Goal: Information Seeking & Learning: Learn about a topic

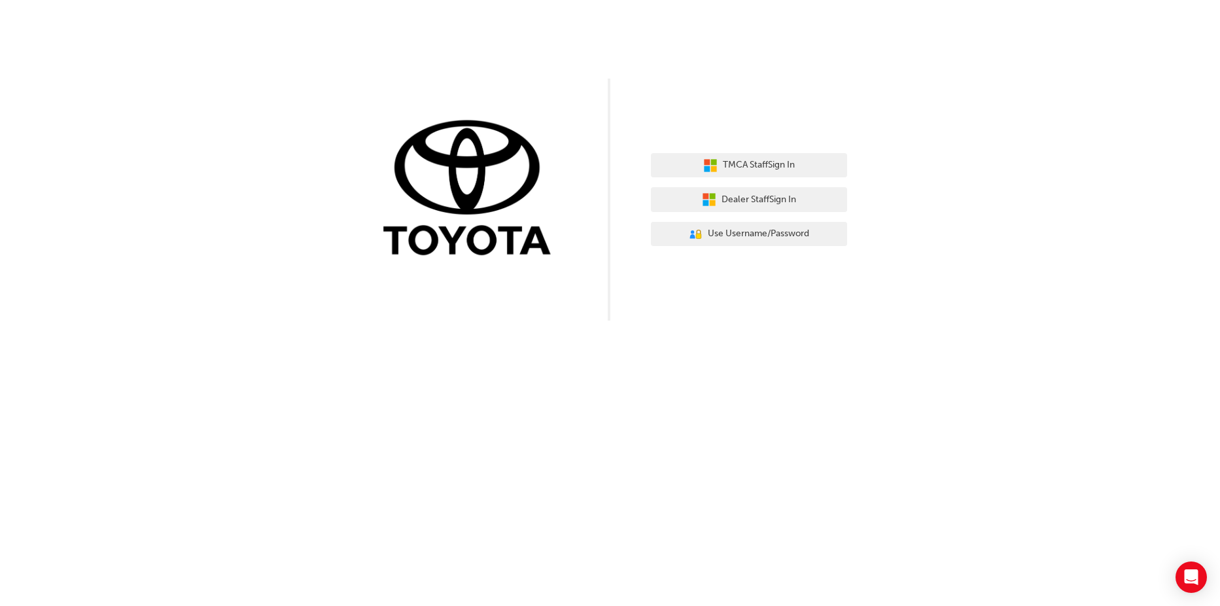
click at [697, 213] on div "TMCA Staff Sign In Dealer Staff Sign In User Authentication Icon - Blue Person,…" at bounding box center [749, 199] width 196 height 113
click at [700, 207] on button "Dealer Staff Sign In" at bounding box center [749, 199] width 196 height 25
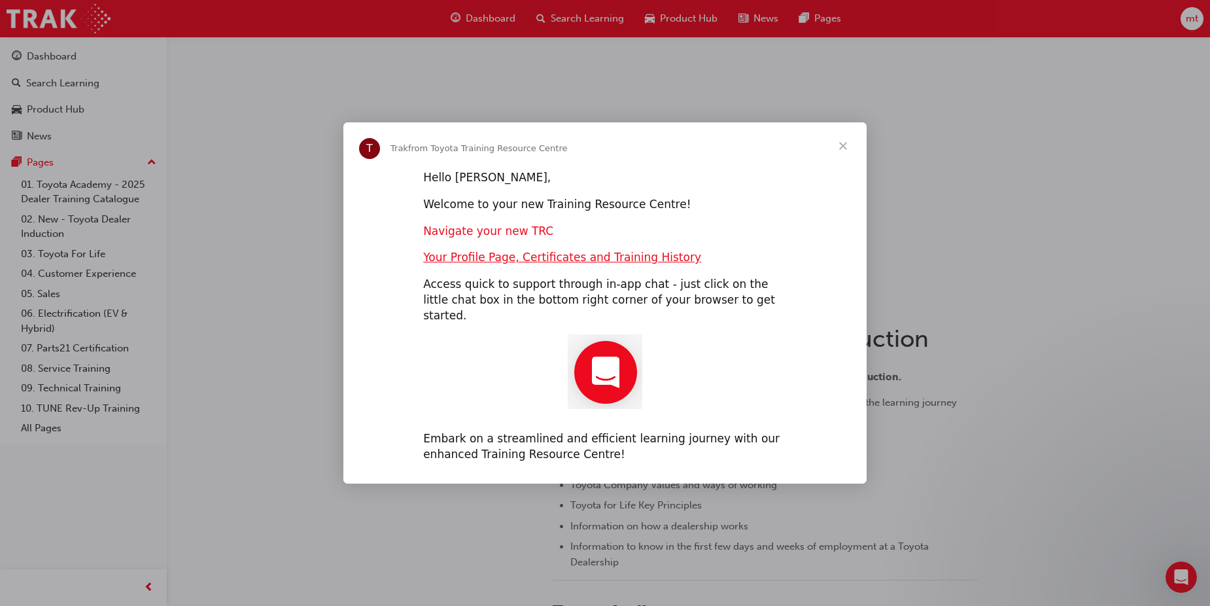
click at [504, 235] on link "Navigate your new TRC" at bounding box center [488, 230] width 130 height 13
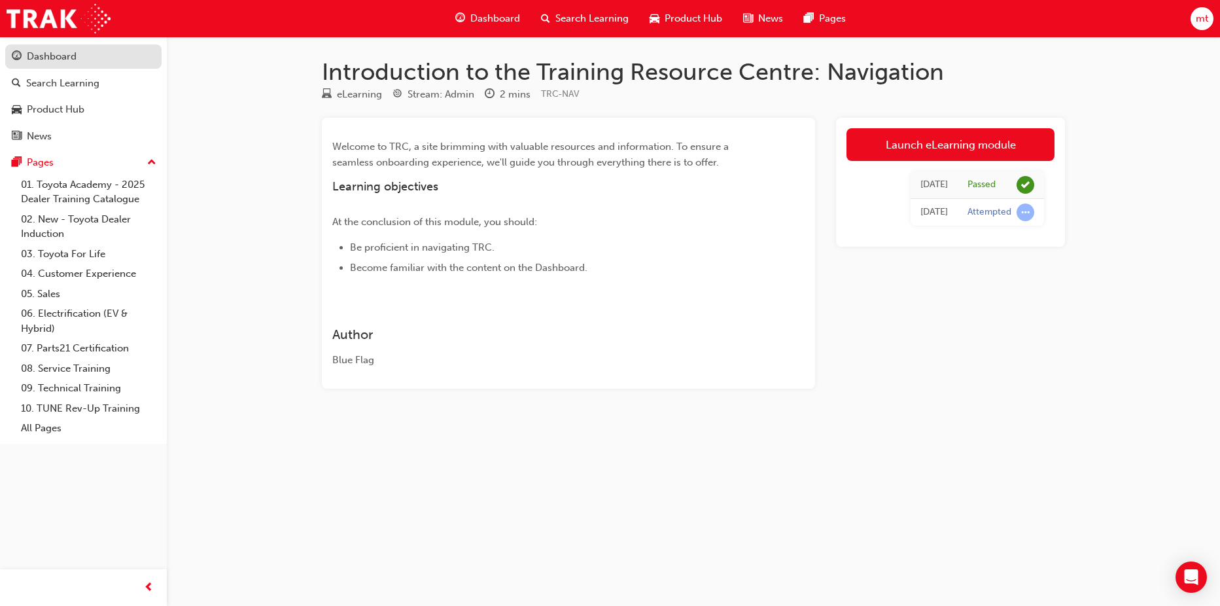
click at [43, 54] on div "Dashboard" at bounding box center [52, 56] width 50 height 15
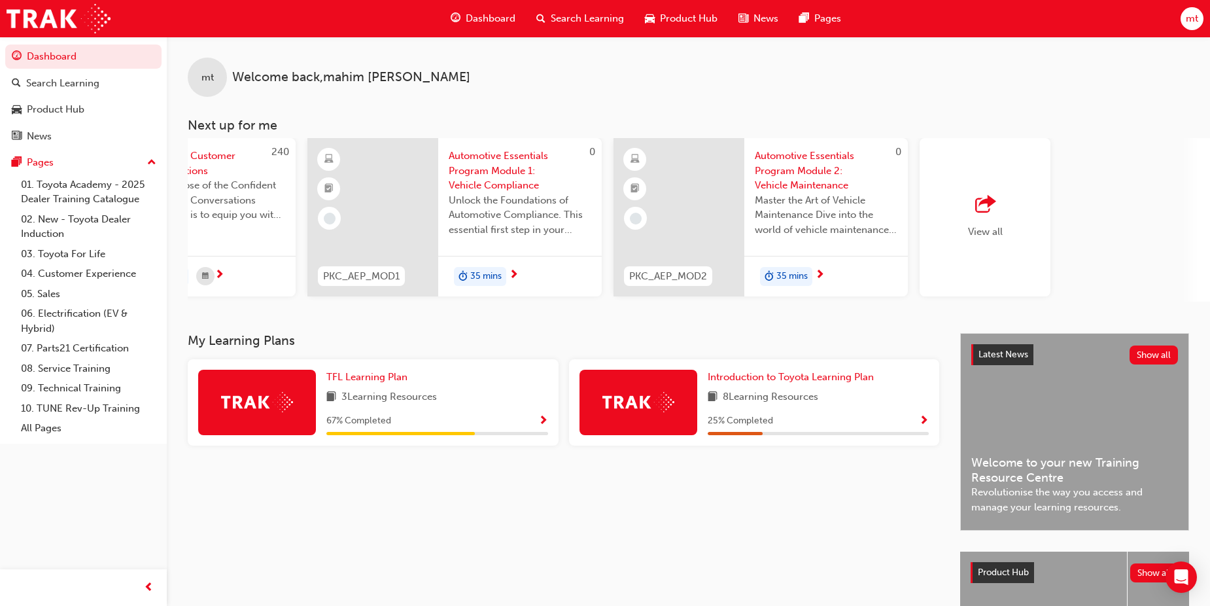
scroll to position [0, 812]
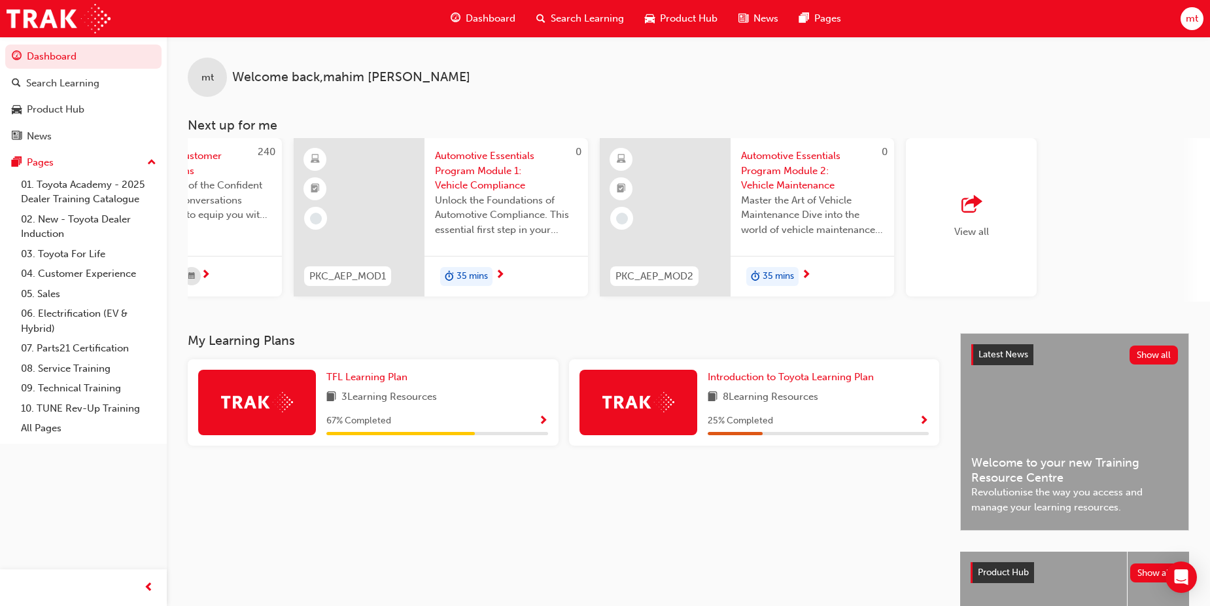
click at [955, 211] on div "button" at bounding box center [971, 205] width 35 height 18
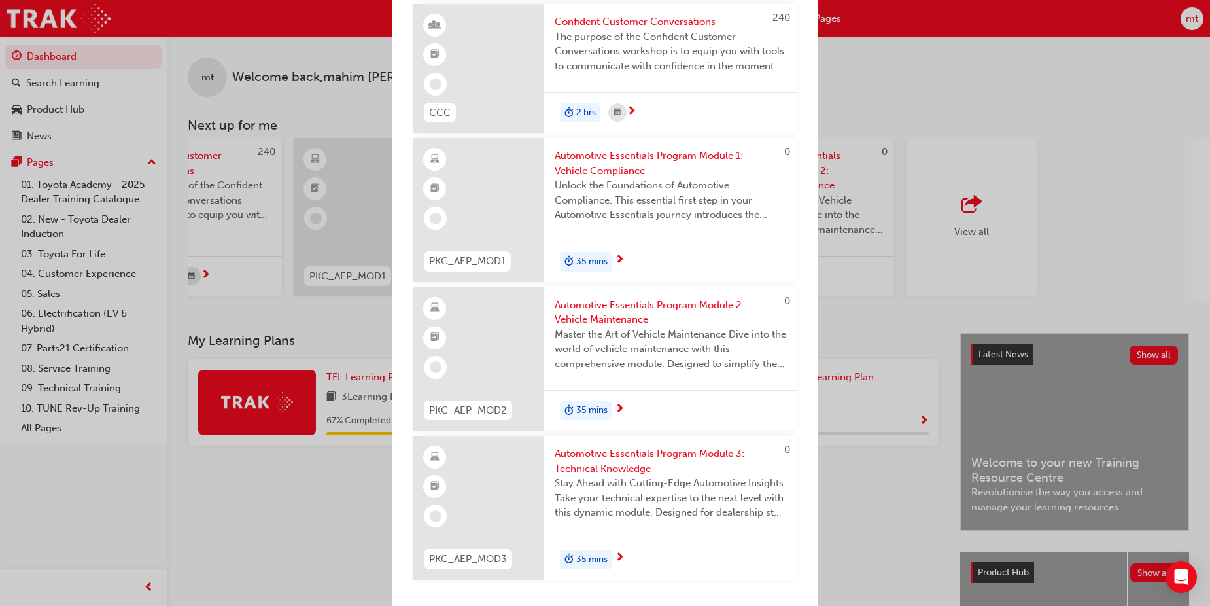
scroll to position [0, 0]
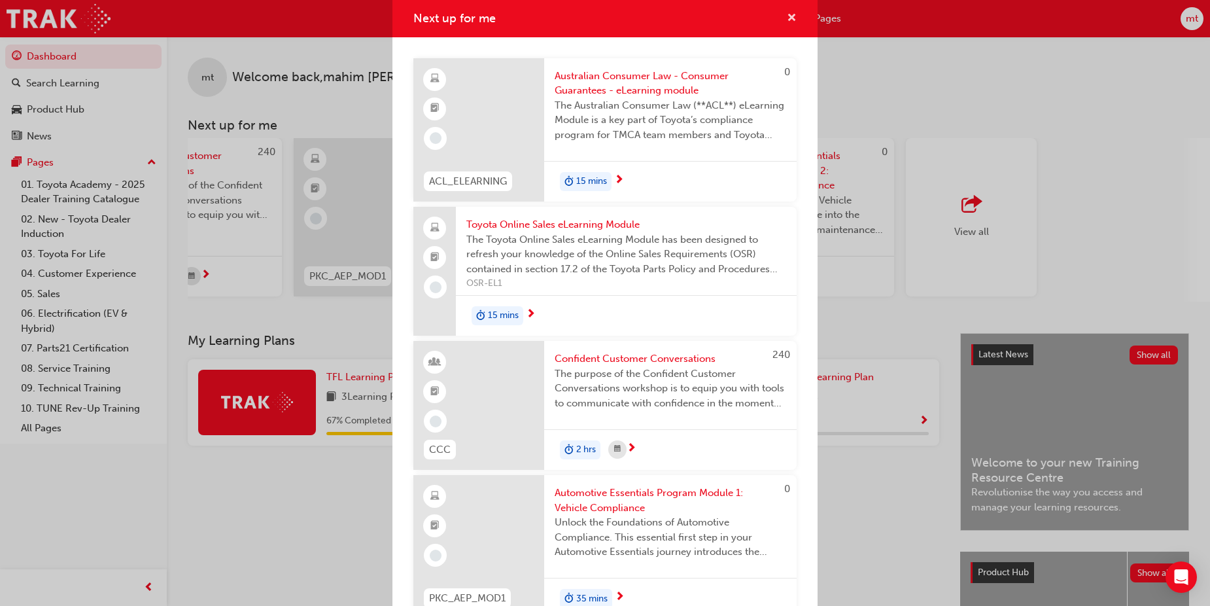
click at [787, 18] on span "cross-icon" at bounding box center [792, 19] width 10 height 12
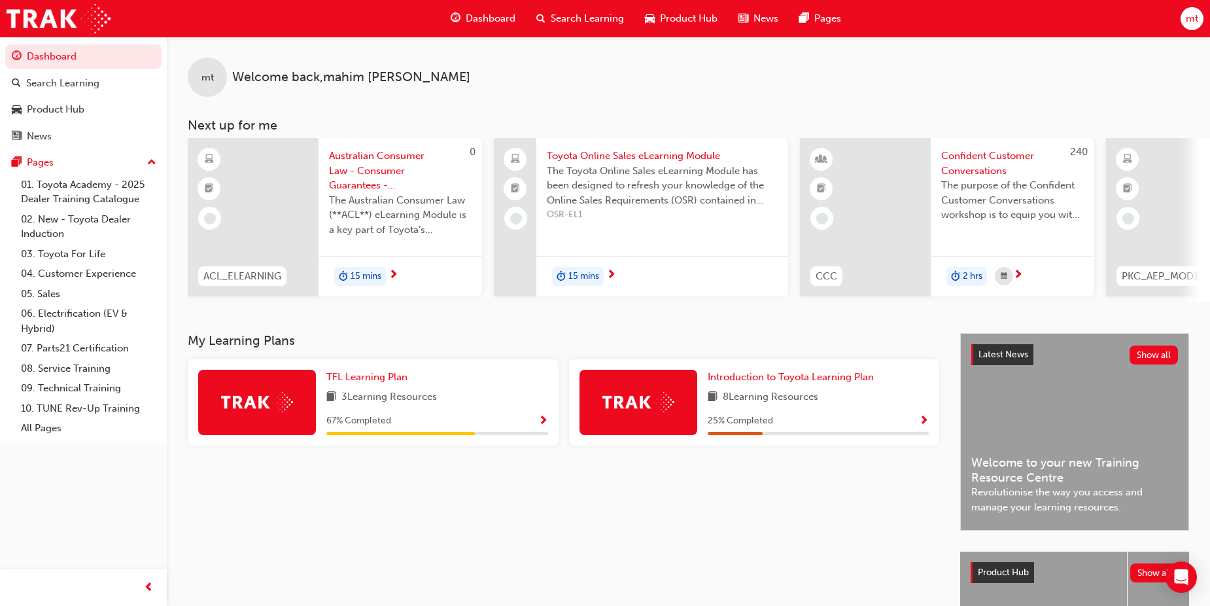
click at [1192, 21] on span "mt" at bounding box center [1192, 18] width 12 height 15
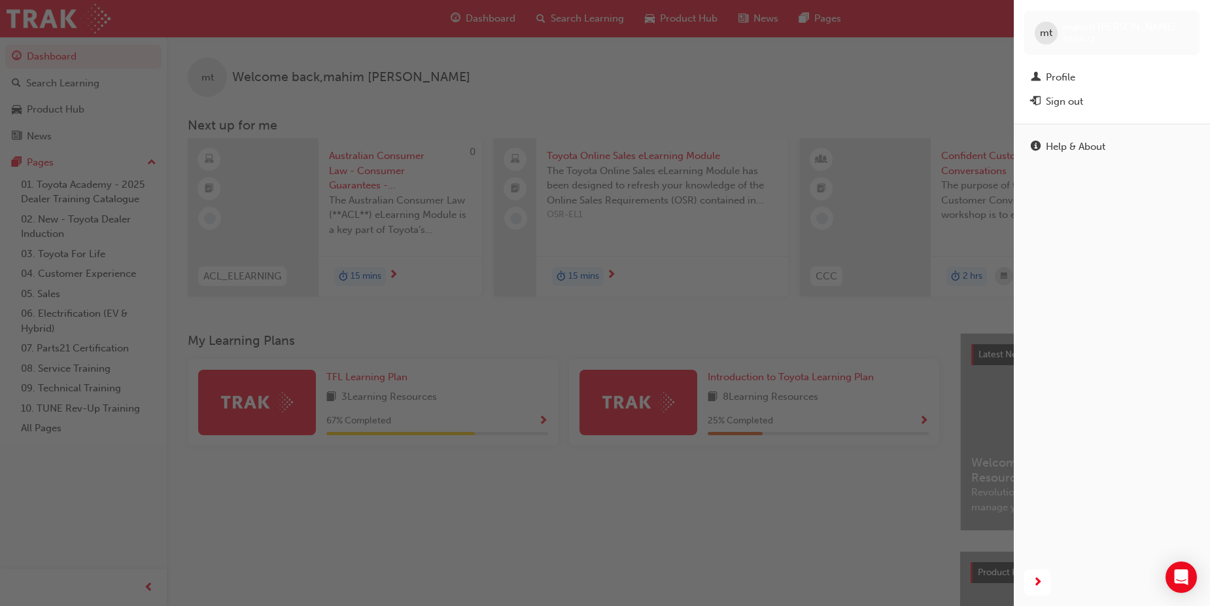
click at [1046, 32] on span "mt" at bounding box center [1046, 33] width 12 height 15
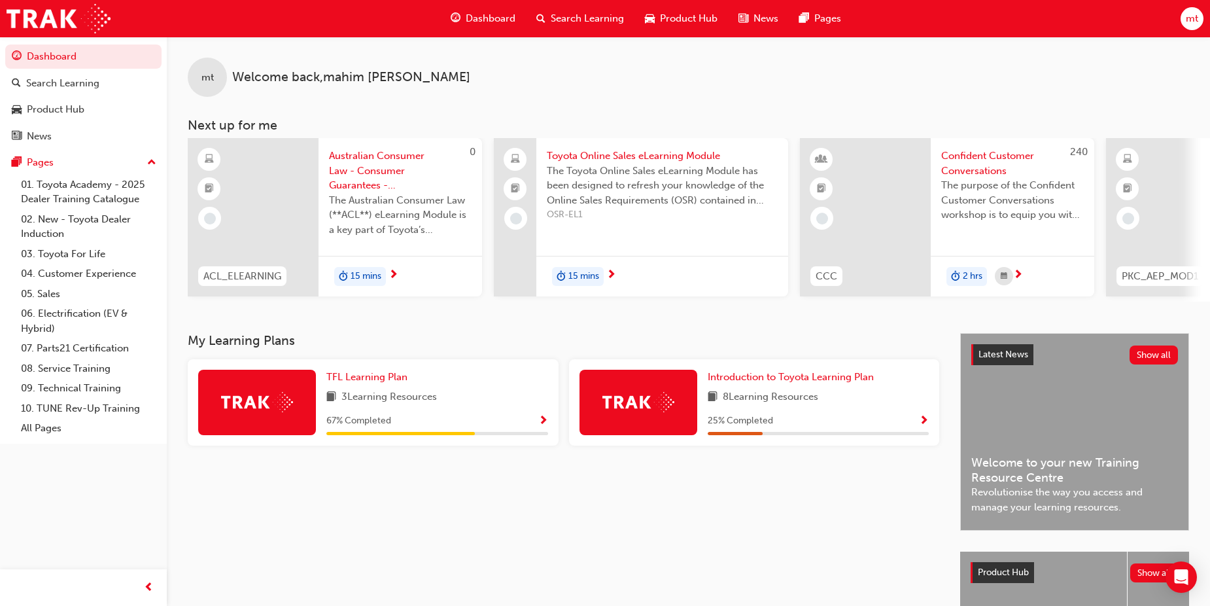
click at [1180, 18] on div "mt" at bounding box center [1191, 18] width 23 height 23
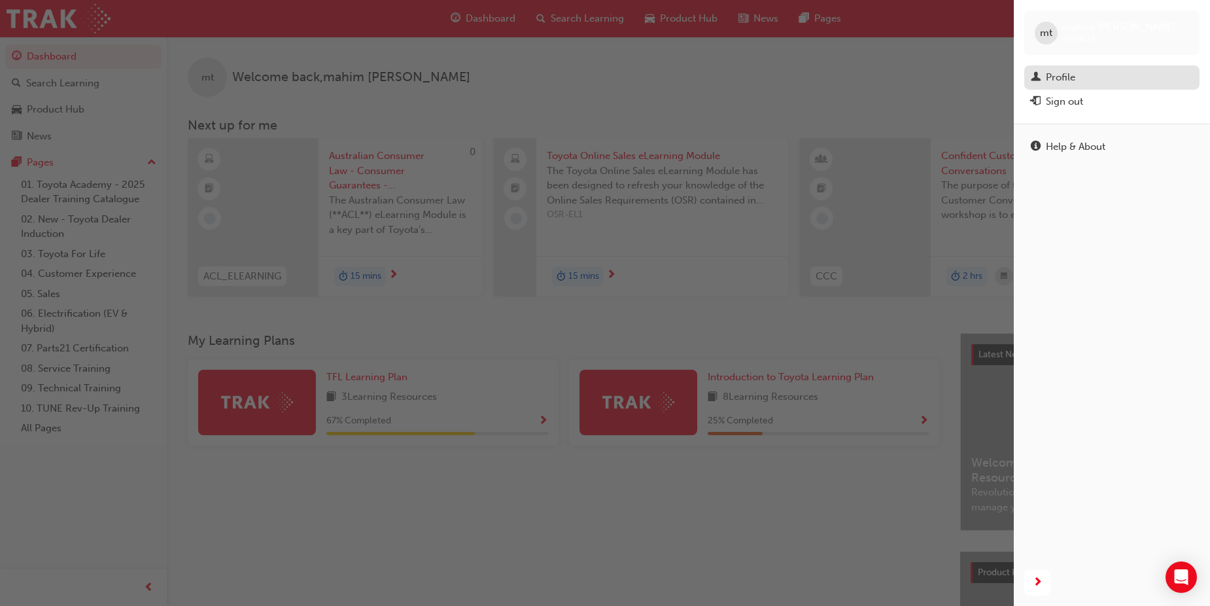
click at [1070, 75] on div "Profile" at bounding box center [1060, 77] width 29 height 15
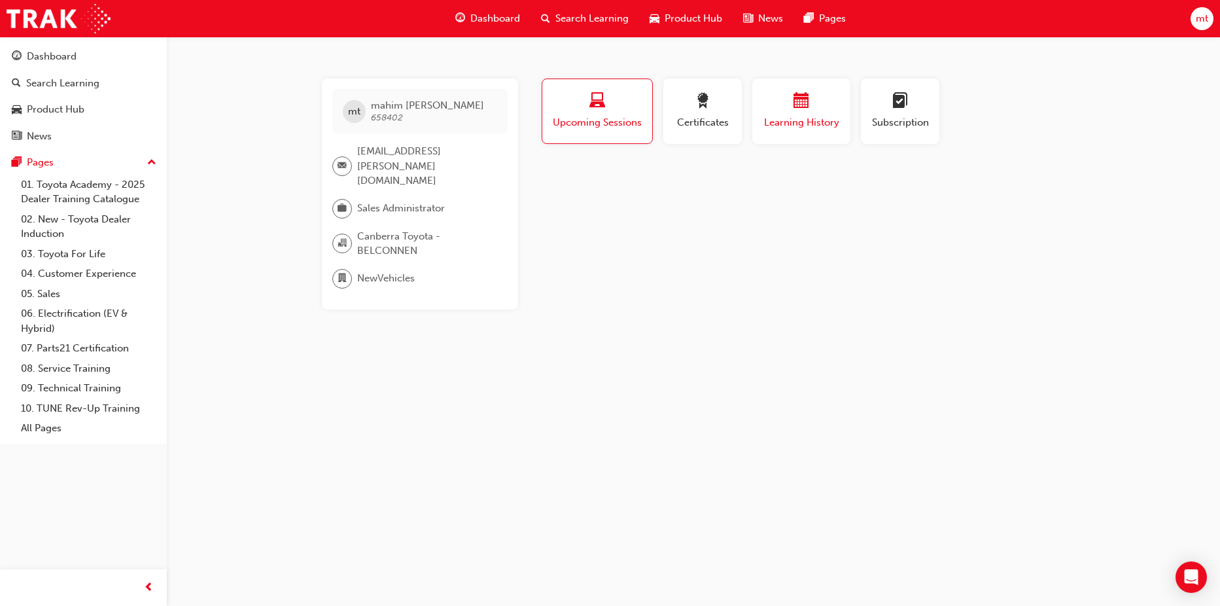
click at [792, 116] on span "Learning History" at bounding box center [801, 122] width 78 height 15
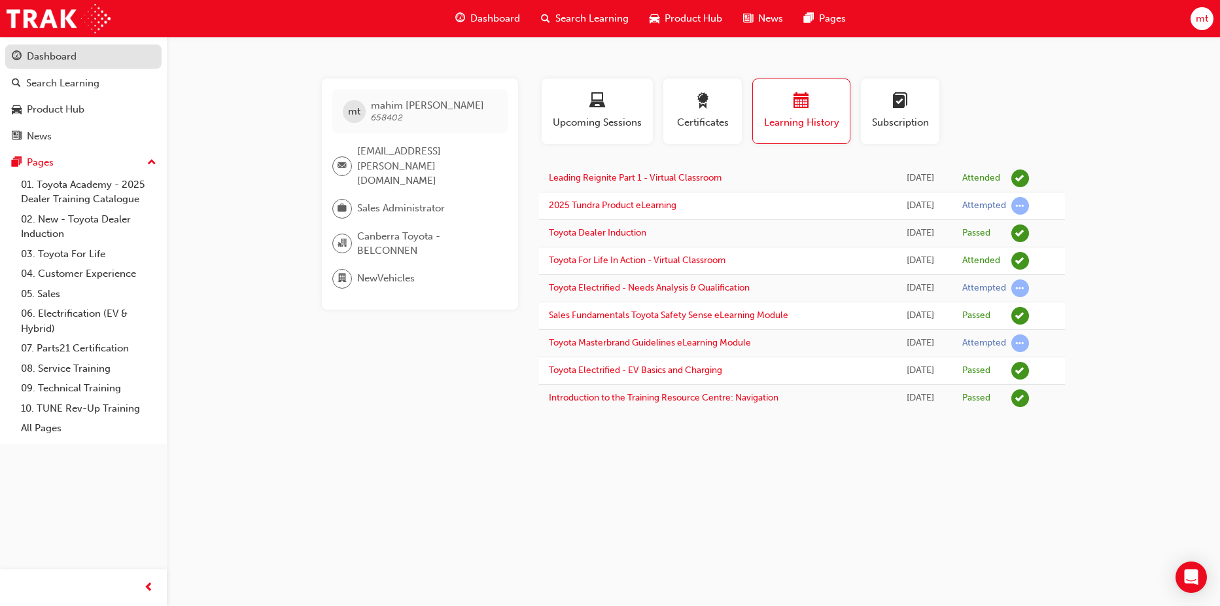
click at [54, 58] on div "Dashboard" at bounding box center [52, 56] width 50 height 15
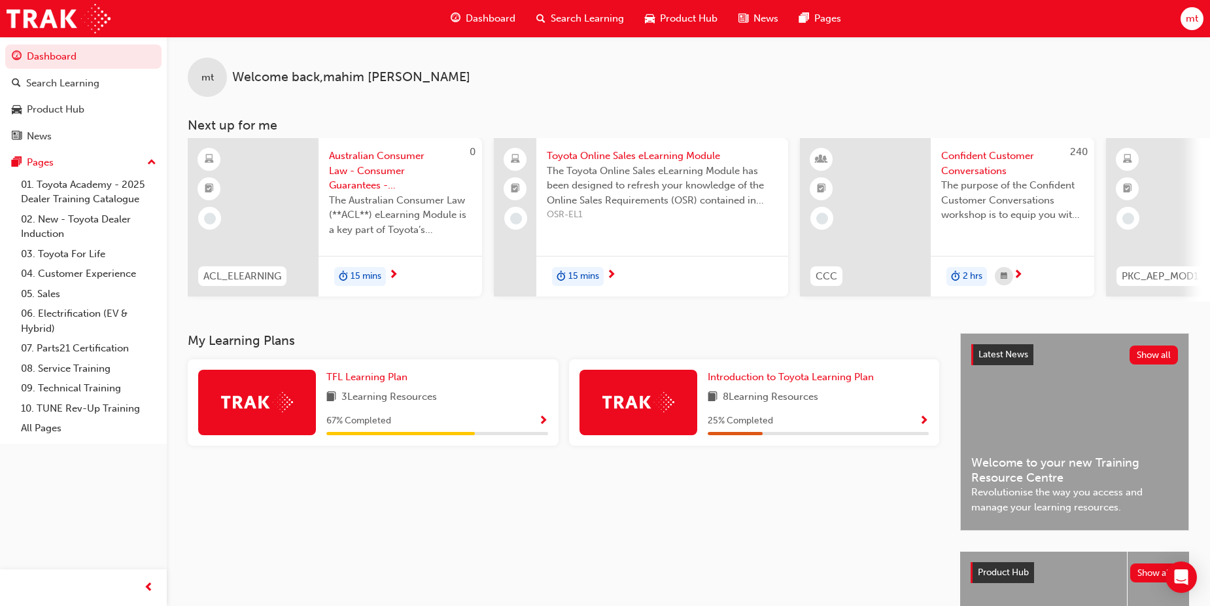
click at [275, 198] on div at bounding box center [253, 217] width 131 height 158
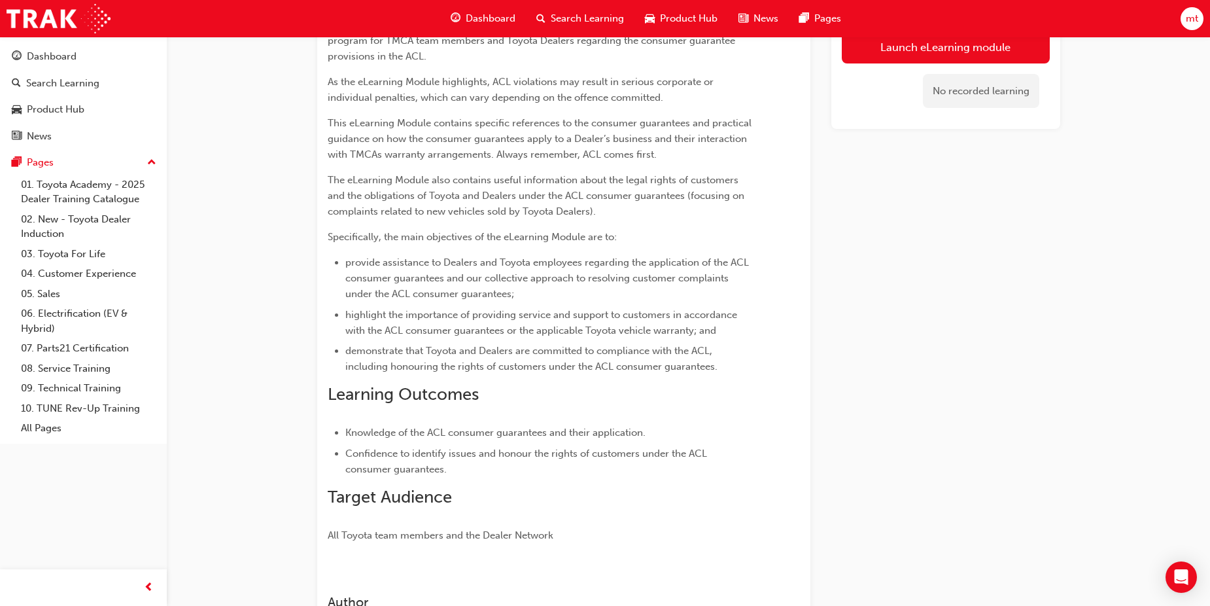
scroll to position [54, 0]
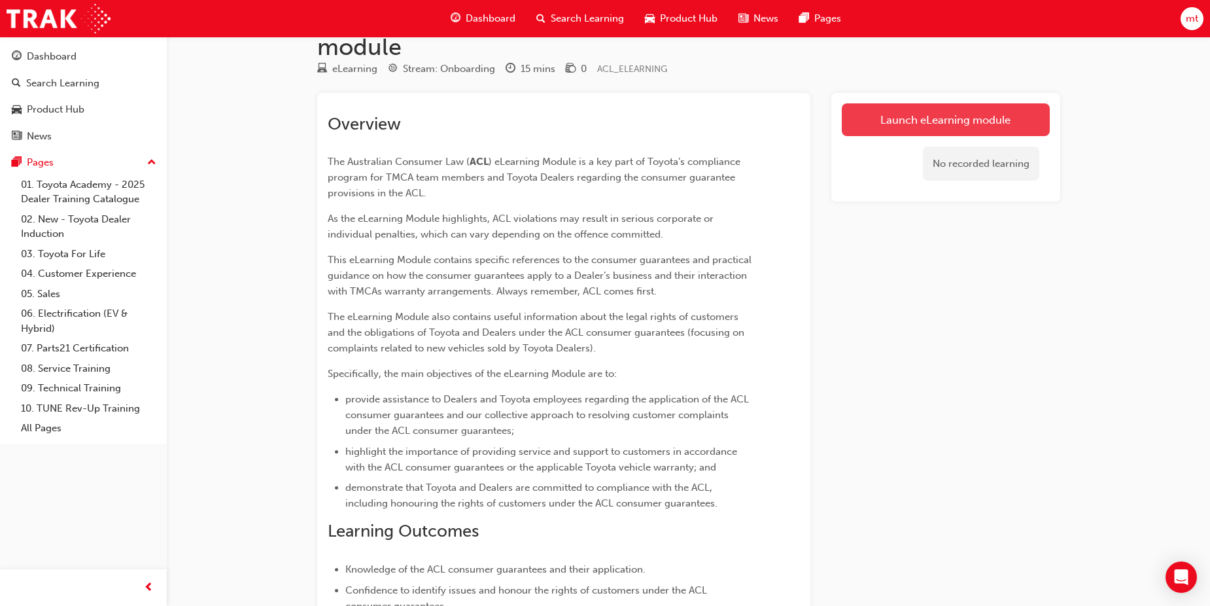
click at [914, 121] on link "Launch eLearning module" at bounding box center [946, 119] width 208 height 33
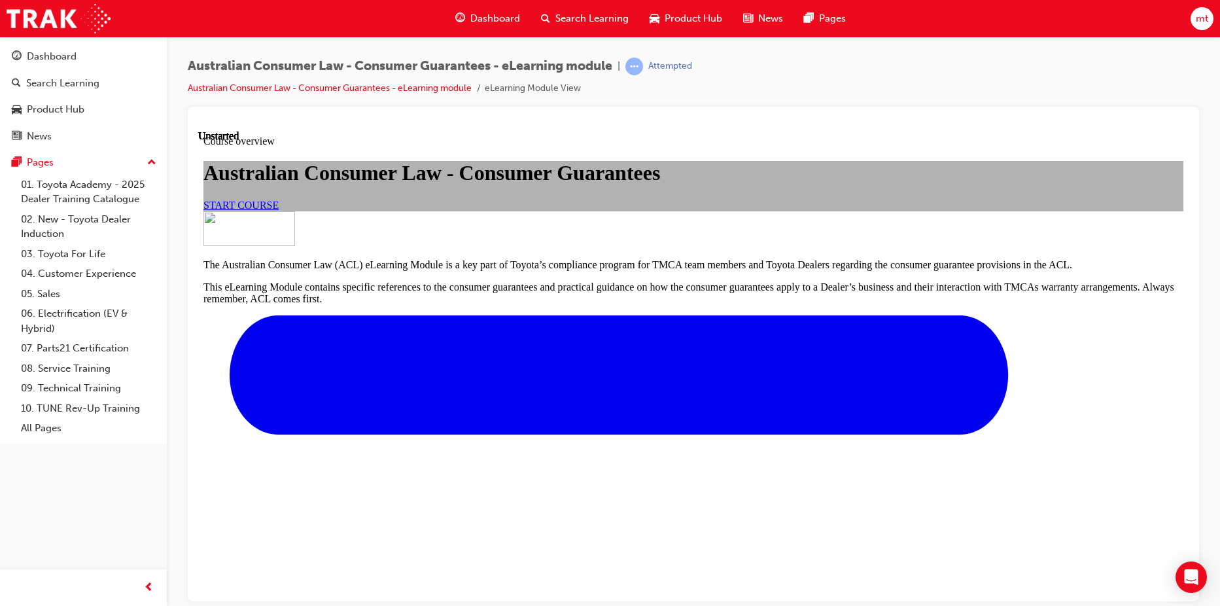
click at [279, 210] on link "START COURSE" at bounding box center [240, 204] width 75 height 11
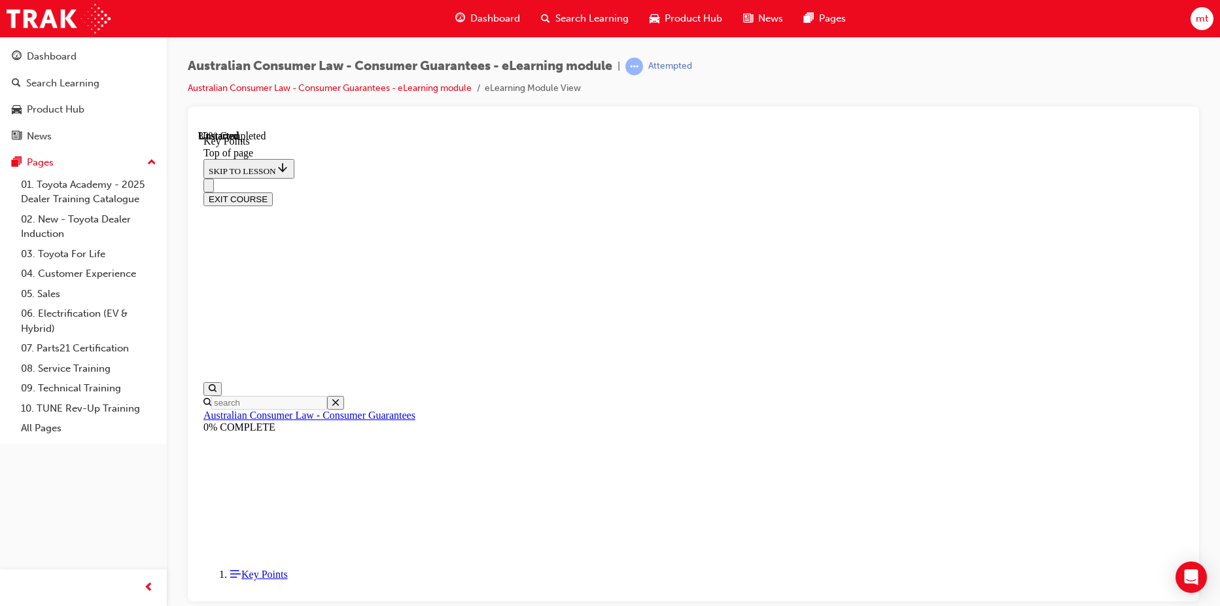
scroll to position [568, 0]
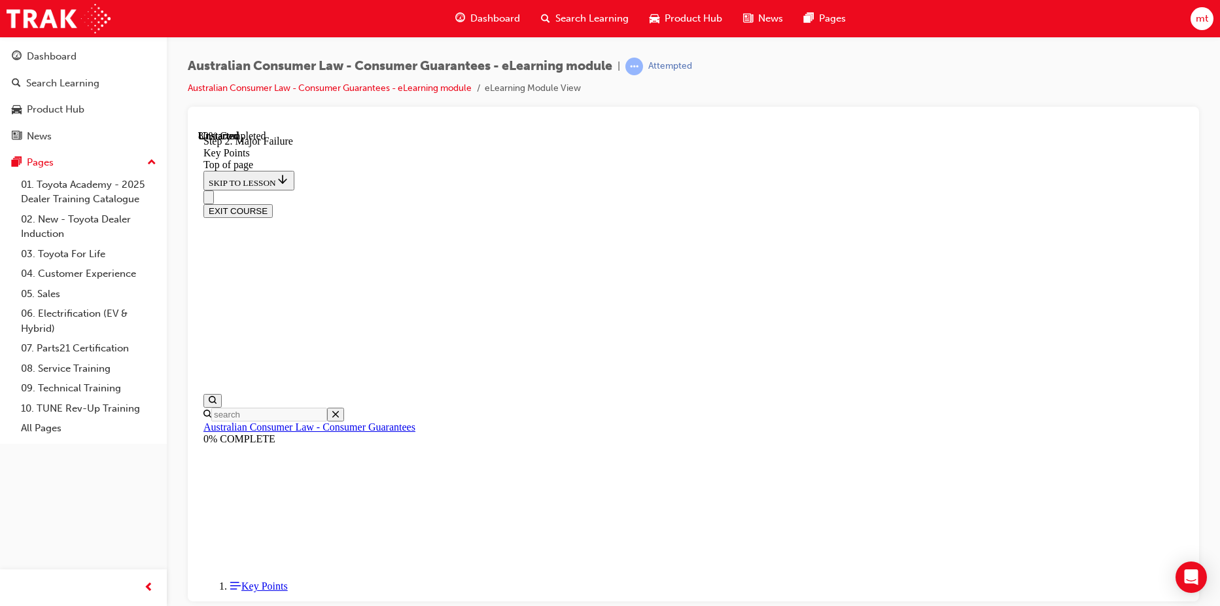
scroll to position [2231, 0]
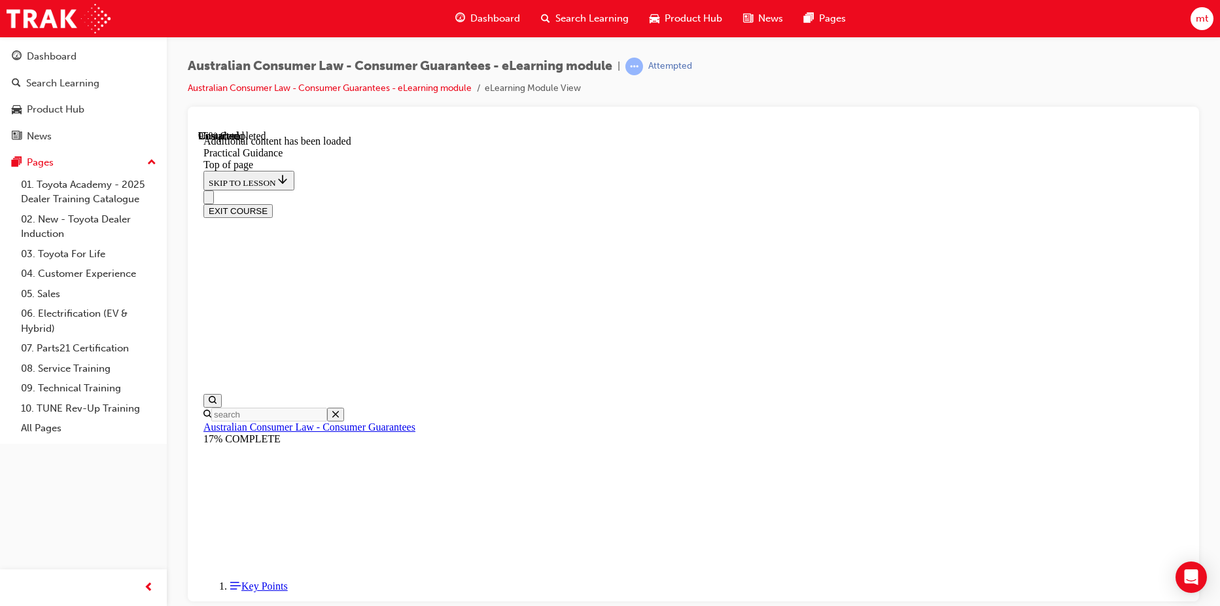
scroll to position [3469, 0]
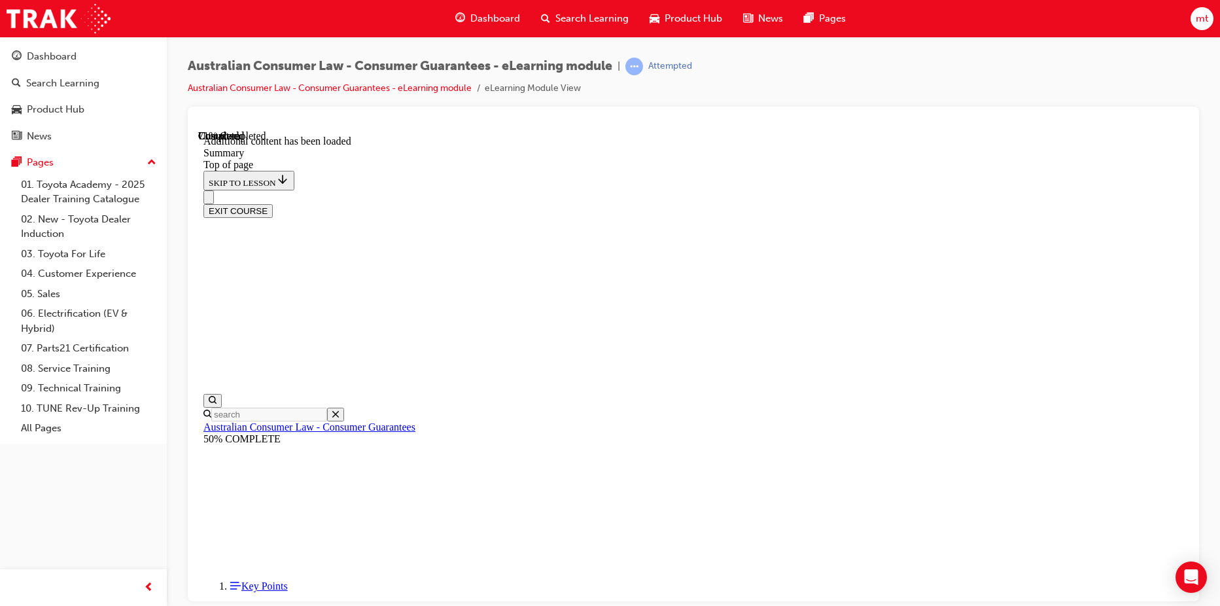
scroll to position [1220, 0]
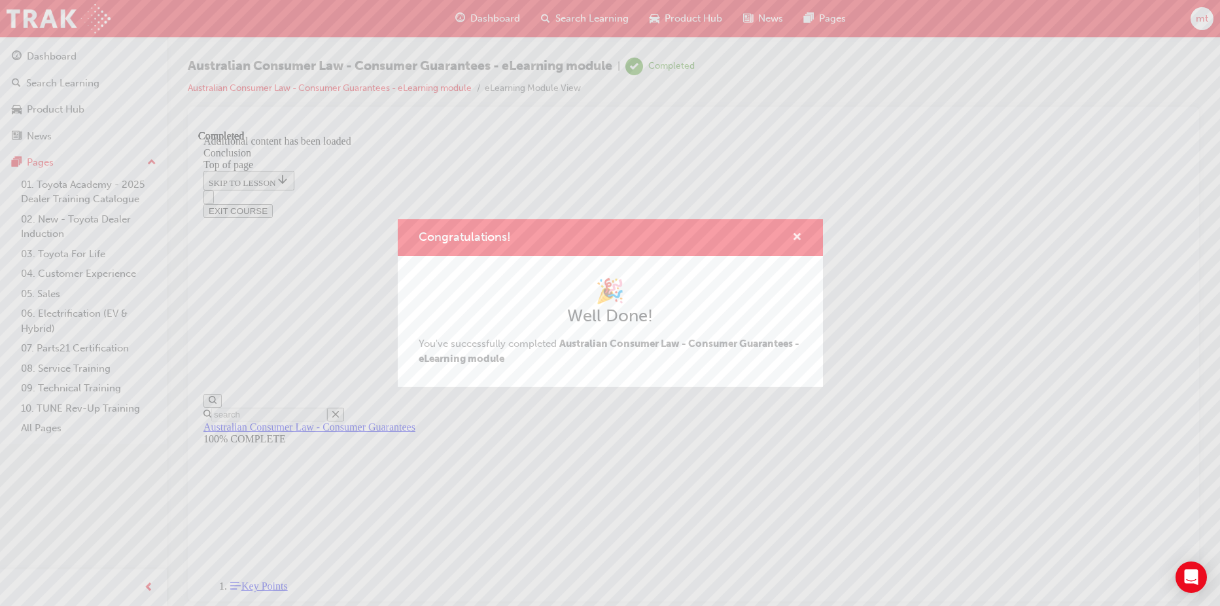
click at [797, 238] on span "cross-icon" at bounding box center [797, 238] width 10 height 12
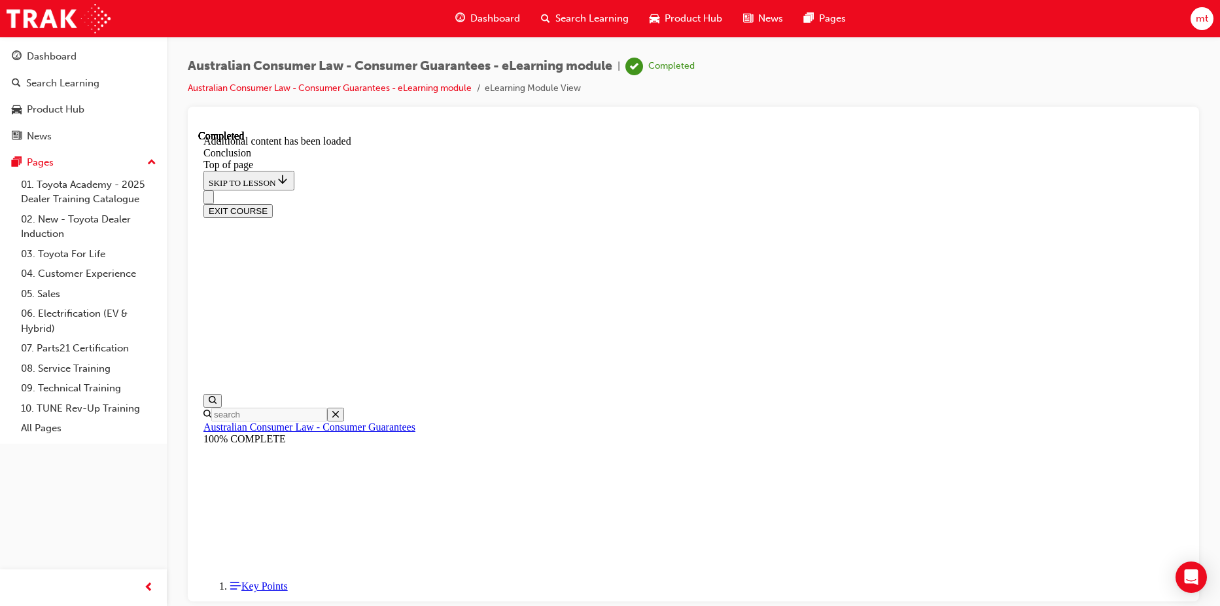
click at [273, 203] on button "EXIT COURSE" at bounding box center [237, 210] width 69 height 14
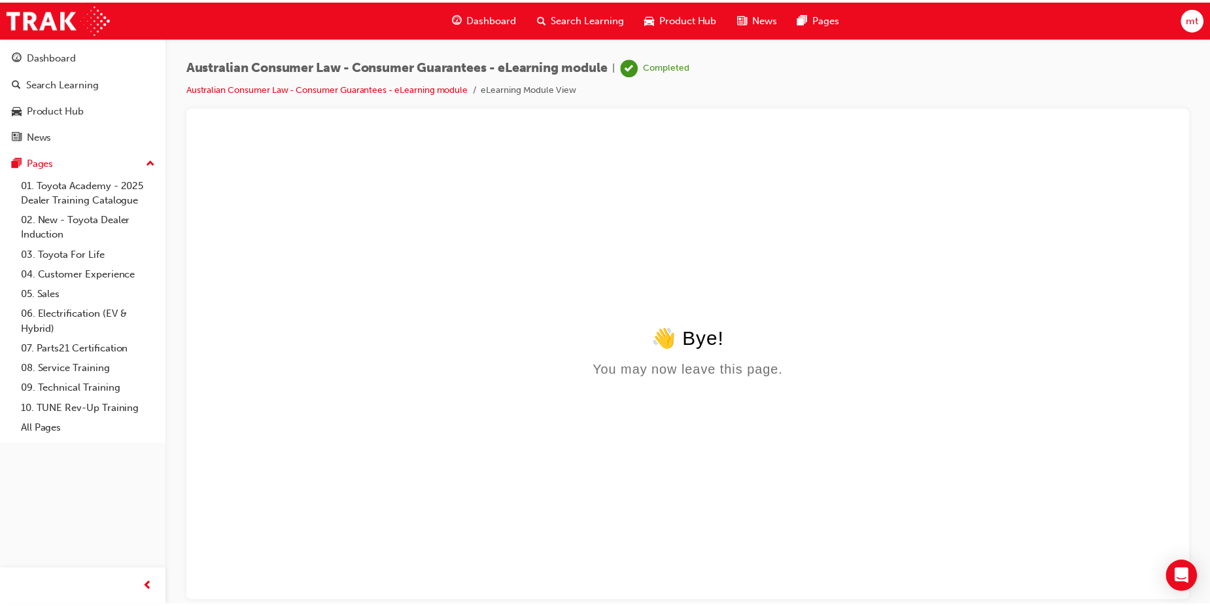
scroll to position [0, 0]
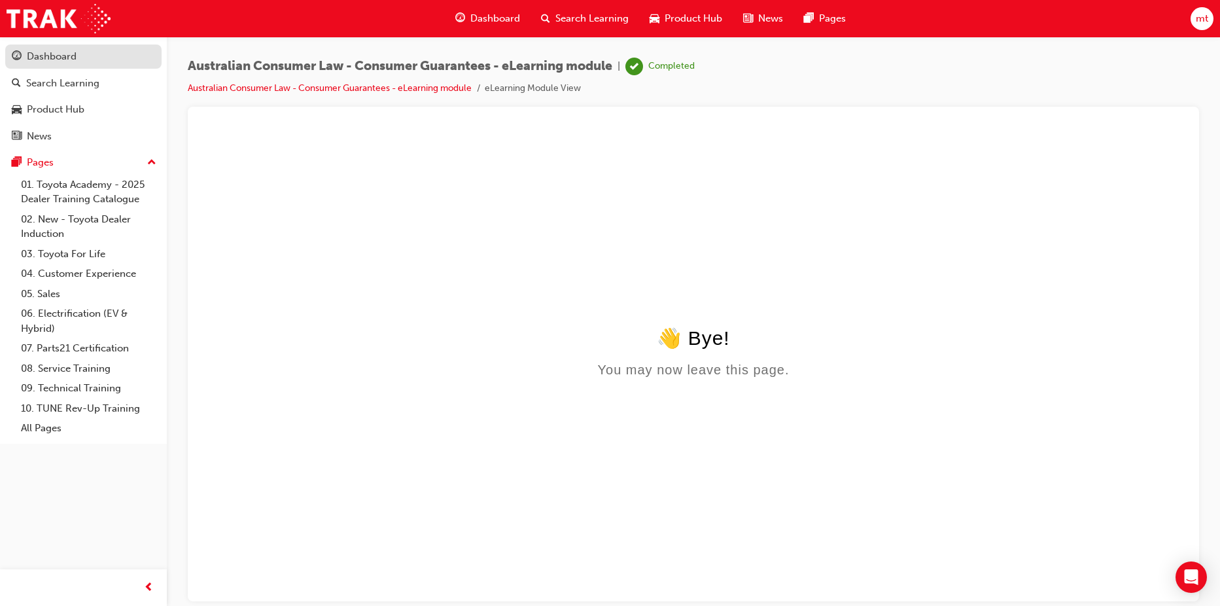
click at [50, 59] on div "Dashboard" at bounding box center [52, 56] width 50 height 15
